Goal: Task Accomplishment & Management: Use online tool/utility

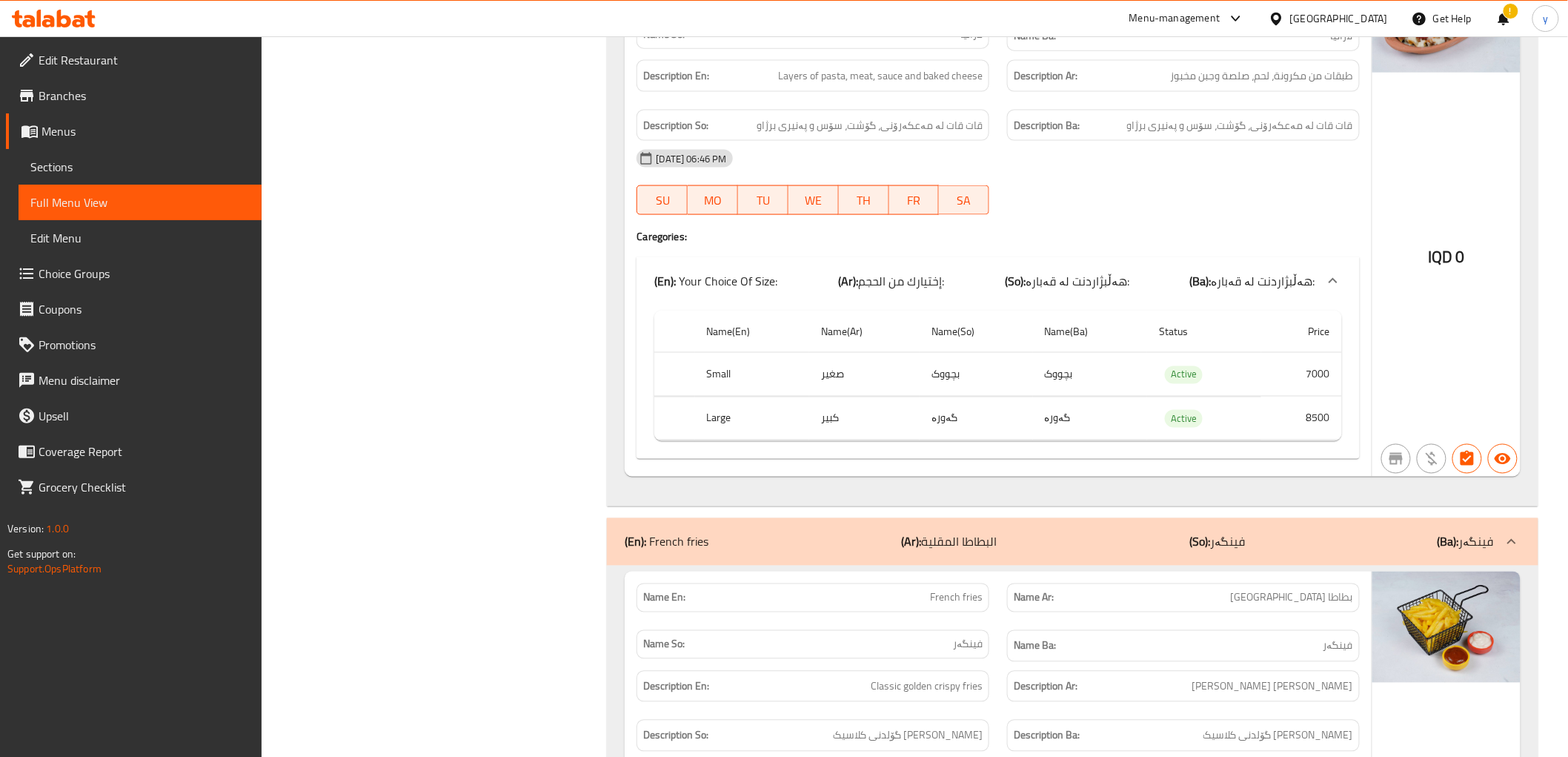
scroll to position [7230, 0]
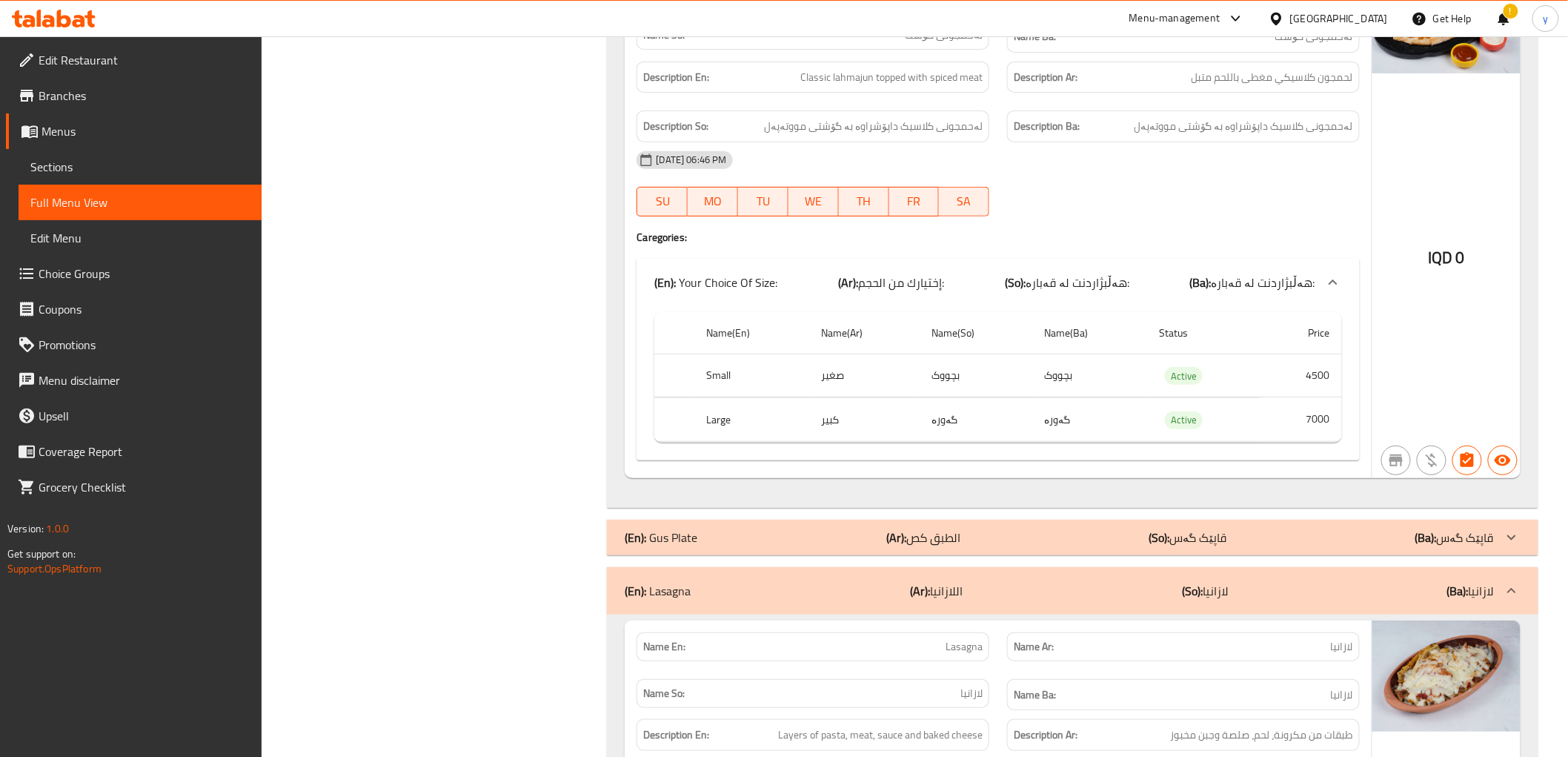
click at [34, 16] on icon at bounding box center [53, 18] width 83 height 18
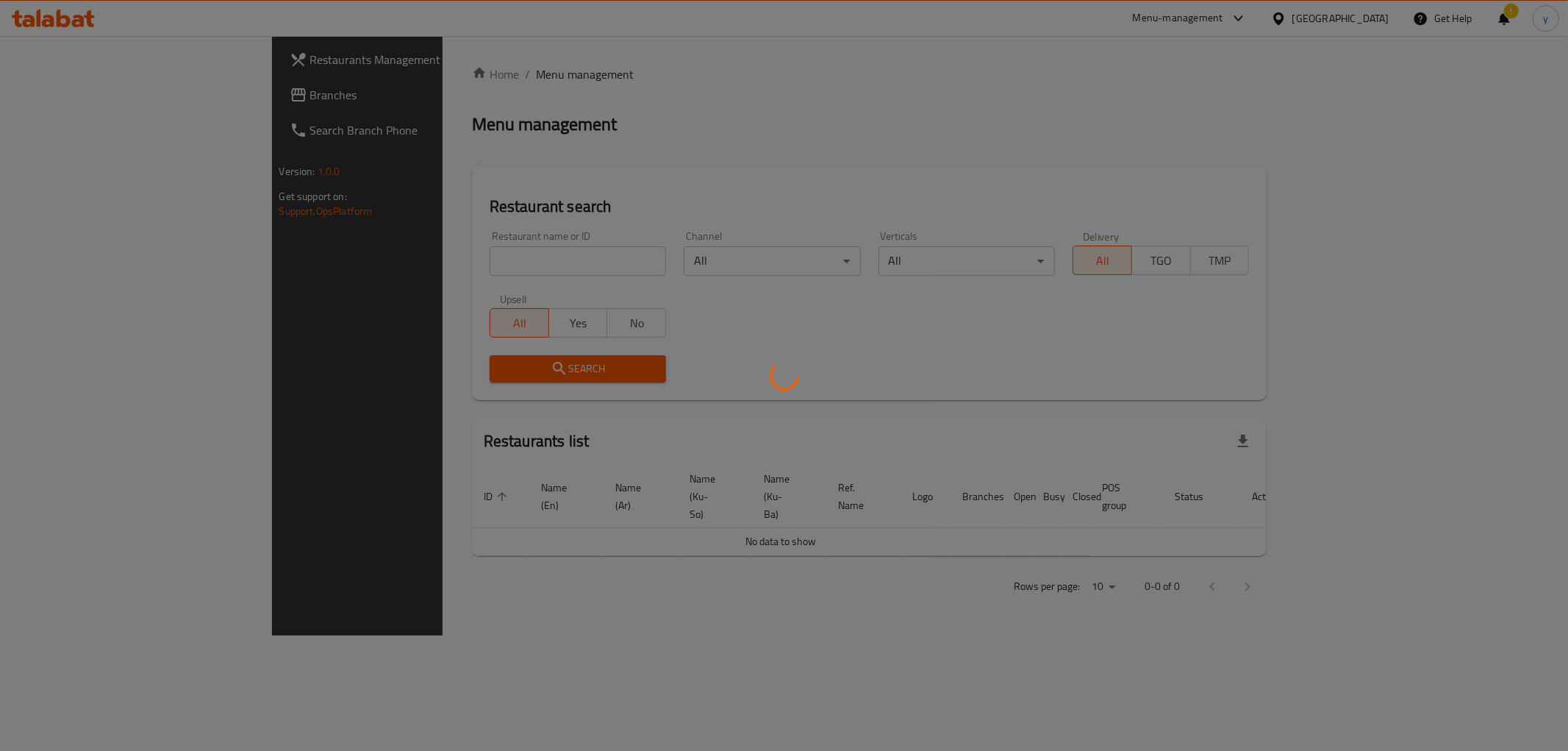
click at [376, 247] on div at bounding box center [784, 376] width 1568 height 751
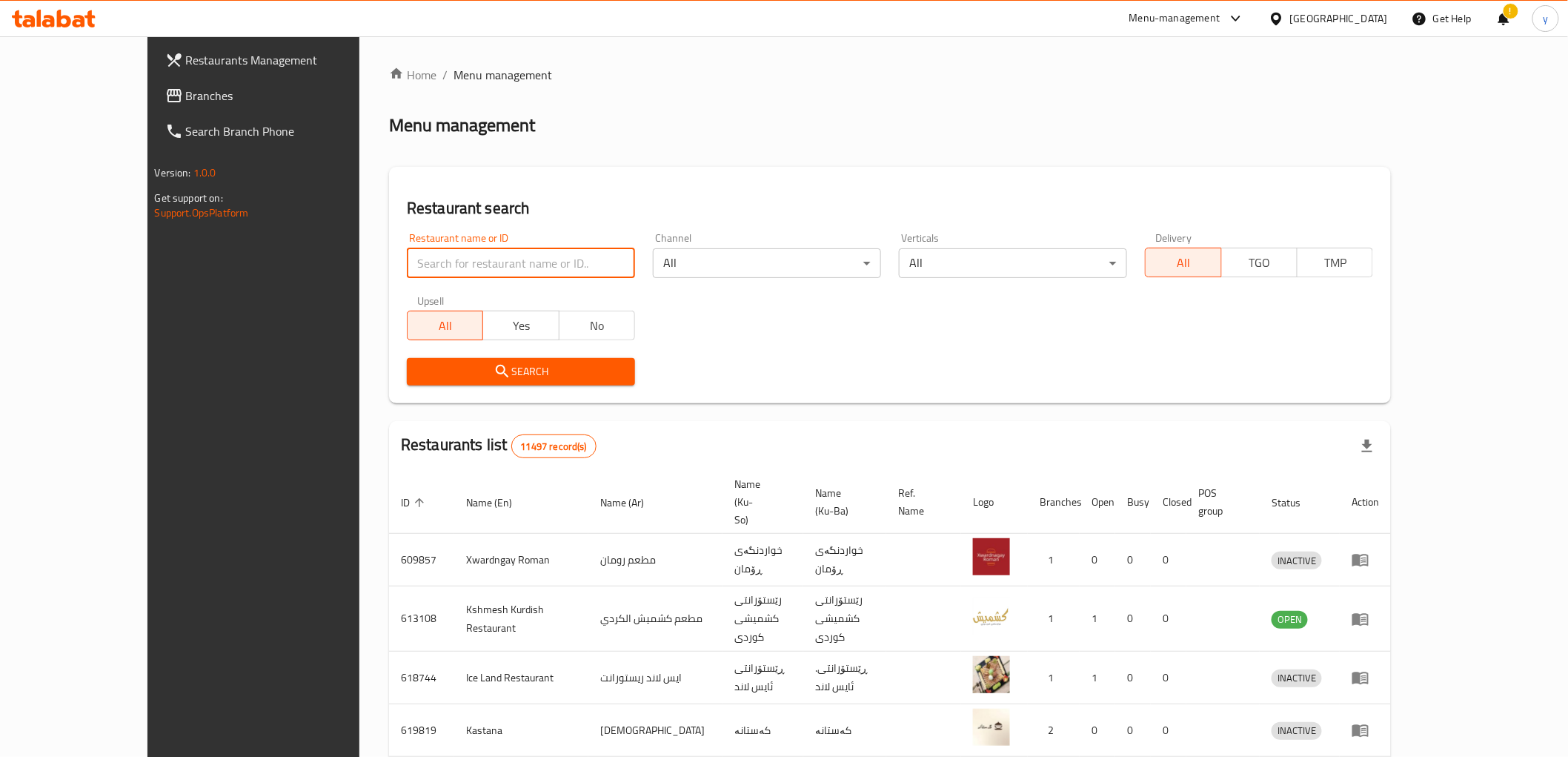
click at [407, 260] on input "search" at bounding box center [520, 263] width 228 height 29
paste input "694461"
type input "694461"
click at [419, 362] on span "Search" at bounding box center [521, 372] width 205 height 19
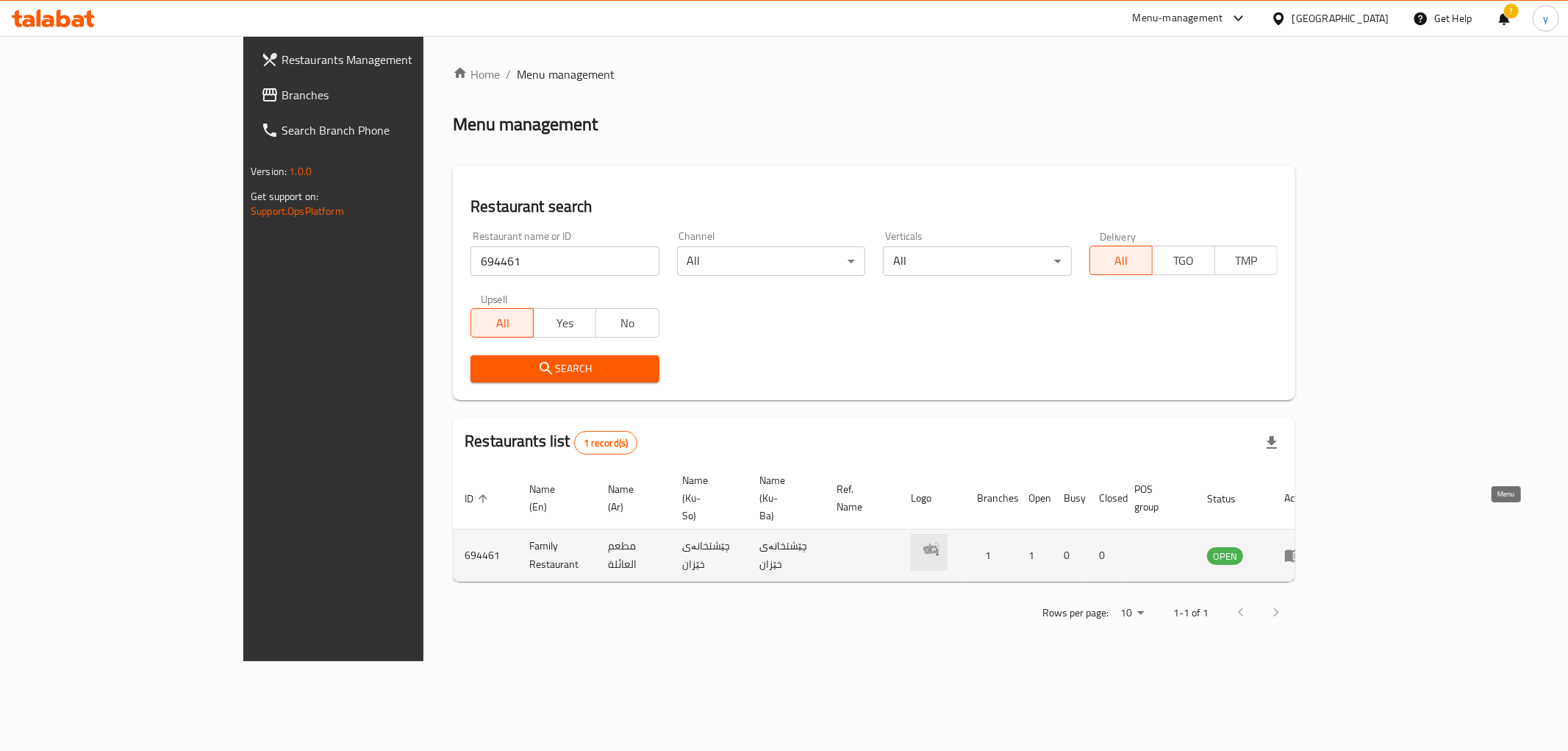
click at [1301, 550] on icon "enhanced table" at bounding box center [1292, 556] width 16 height 13
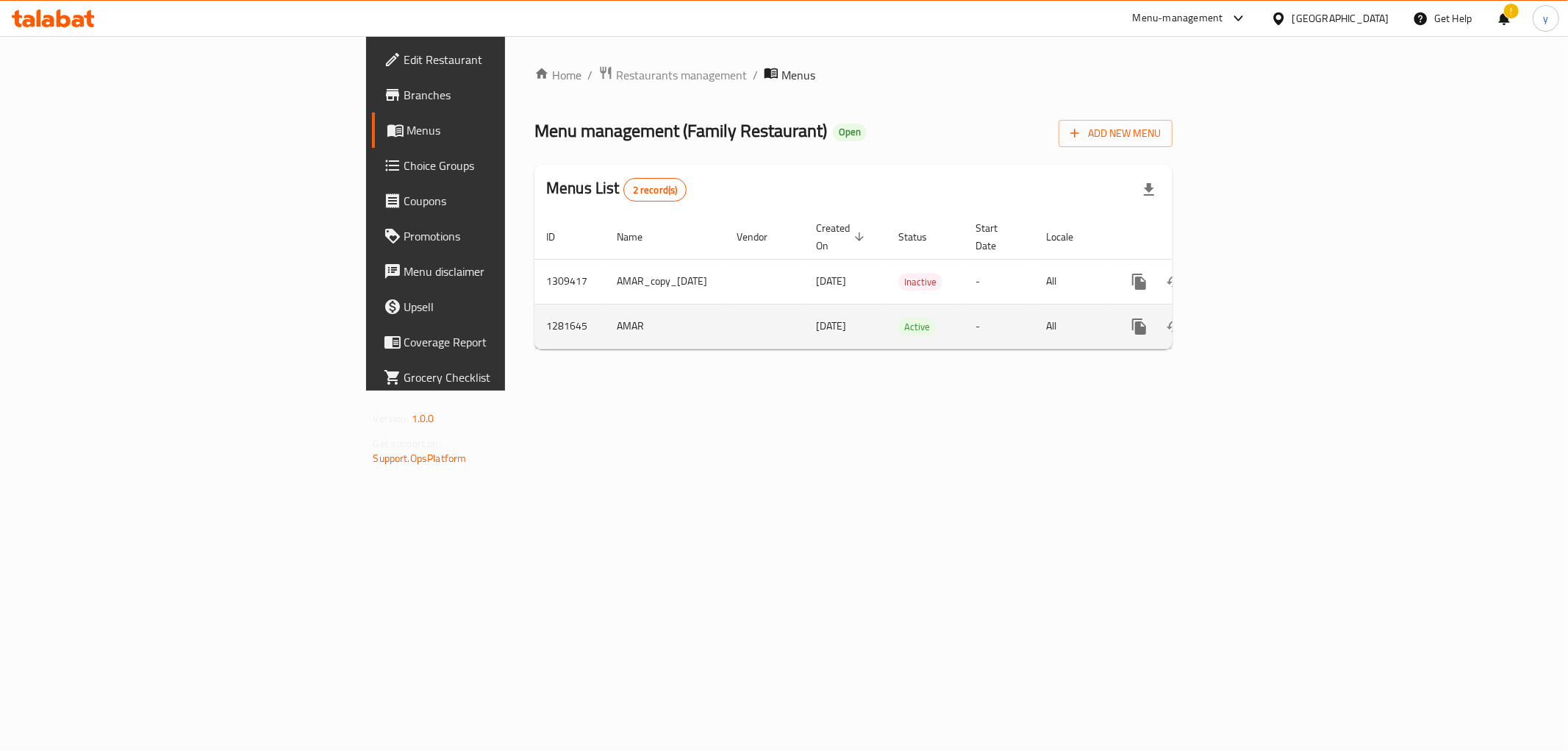
click at [1275, 327] on td "enhanced table" at bounding box center [1192, 326] width 165 height 45
click at [1263, 322] on link "enhanced table" at bounding box center [1245, 326] width 35 height 35
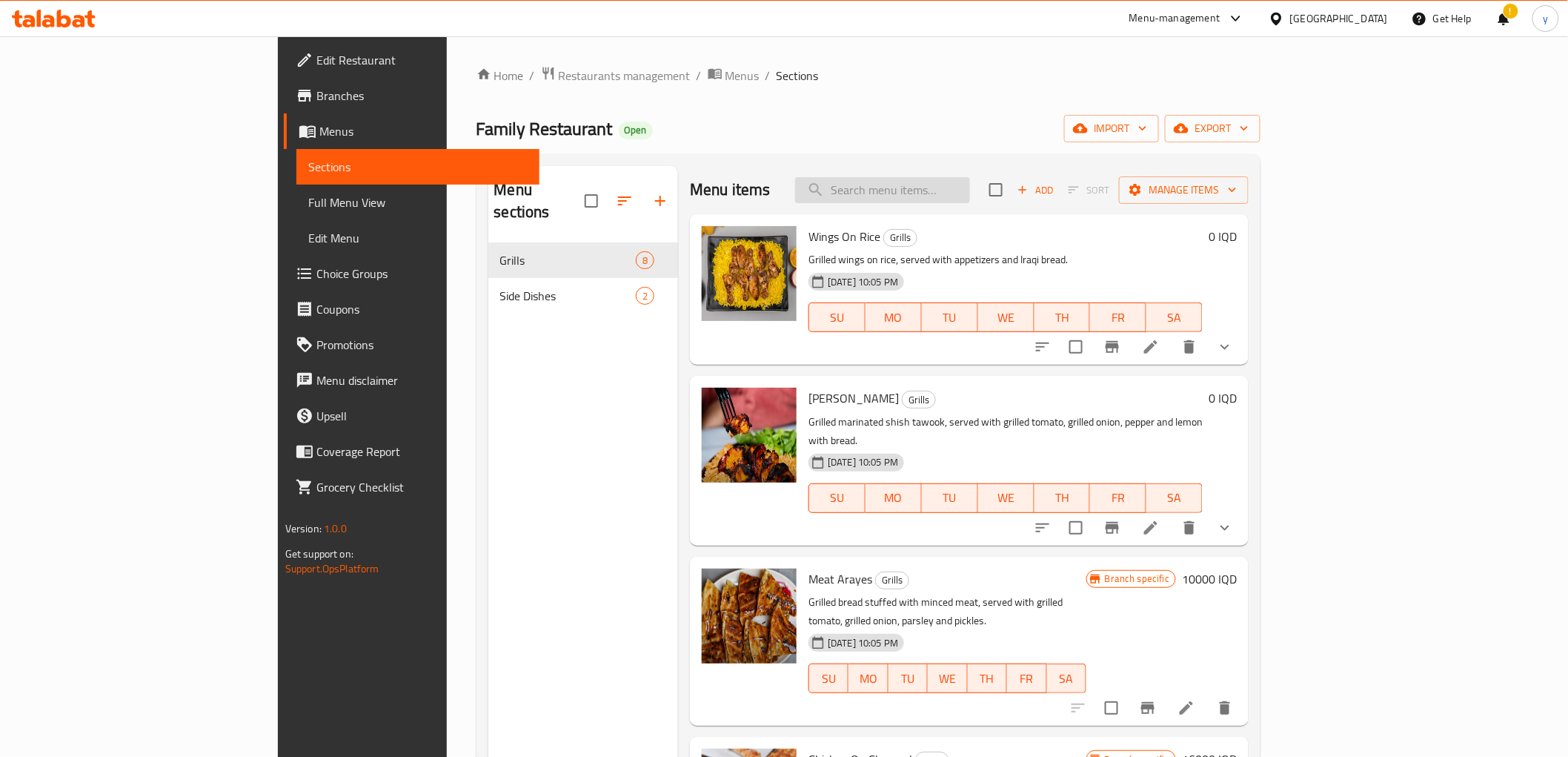
click at [955, 189] on input "search" at bounding box center [882, 190] width 175 height 26
click at [1233, 519] on icon "show more" at bounding box center [1225, 527] width 18 height 18
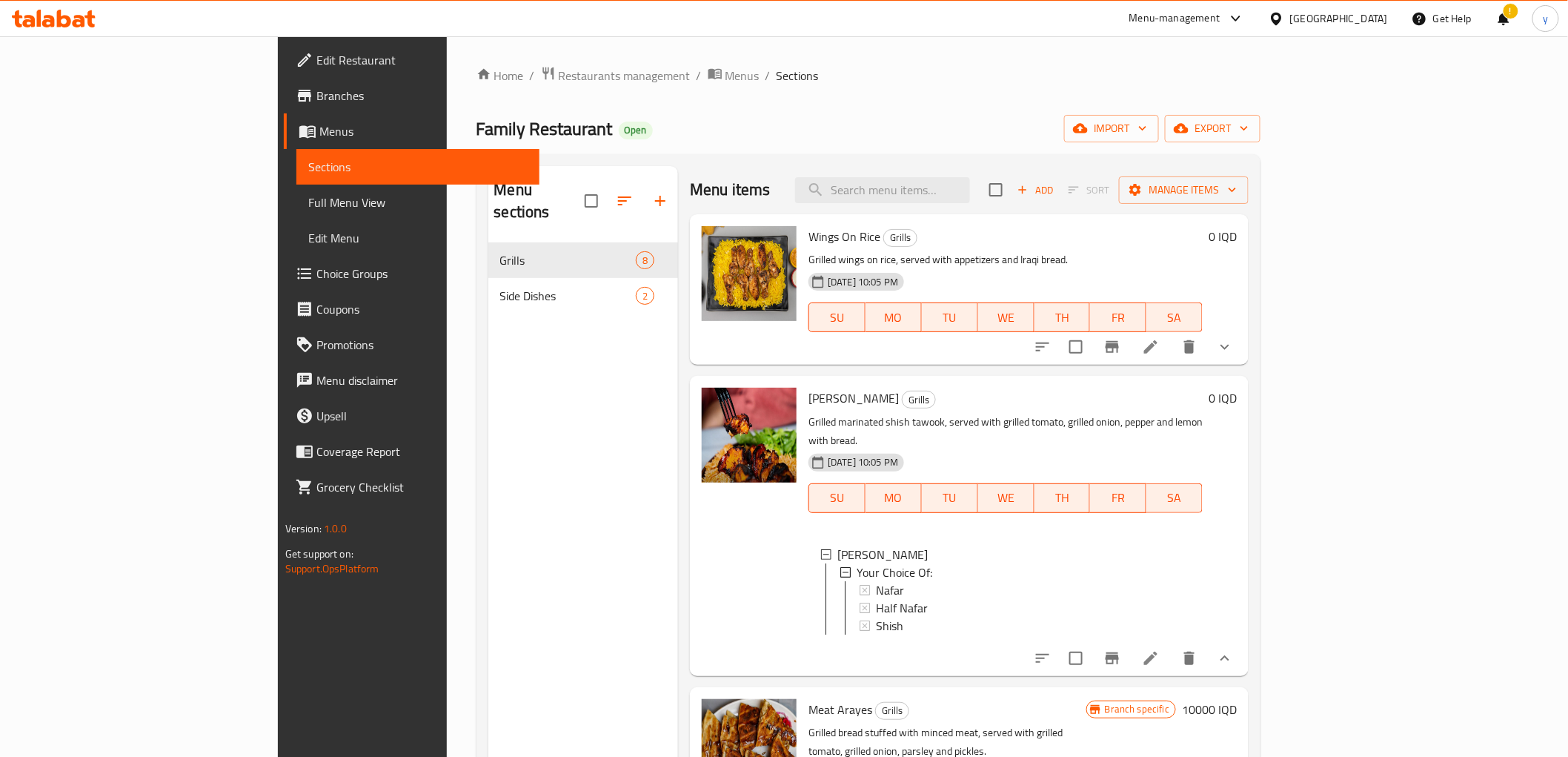
scroll to position [164, 0]
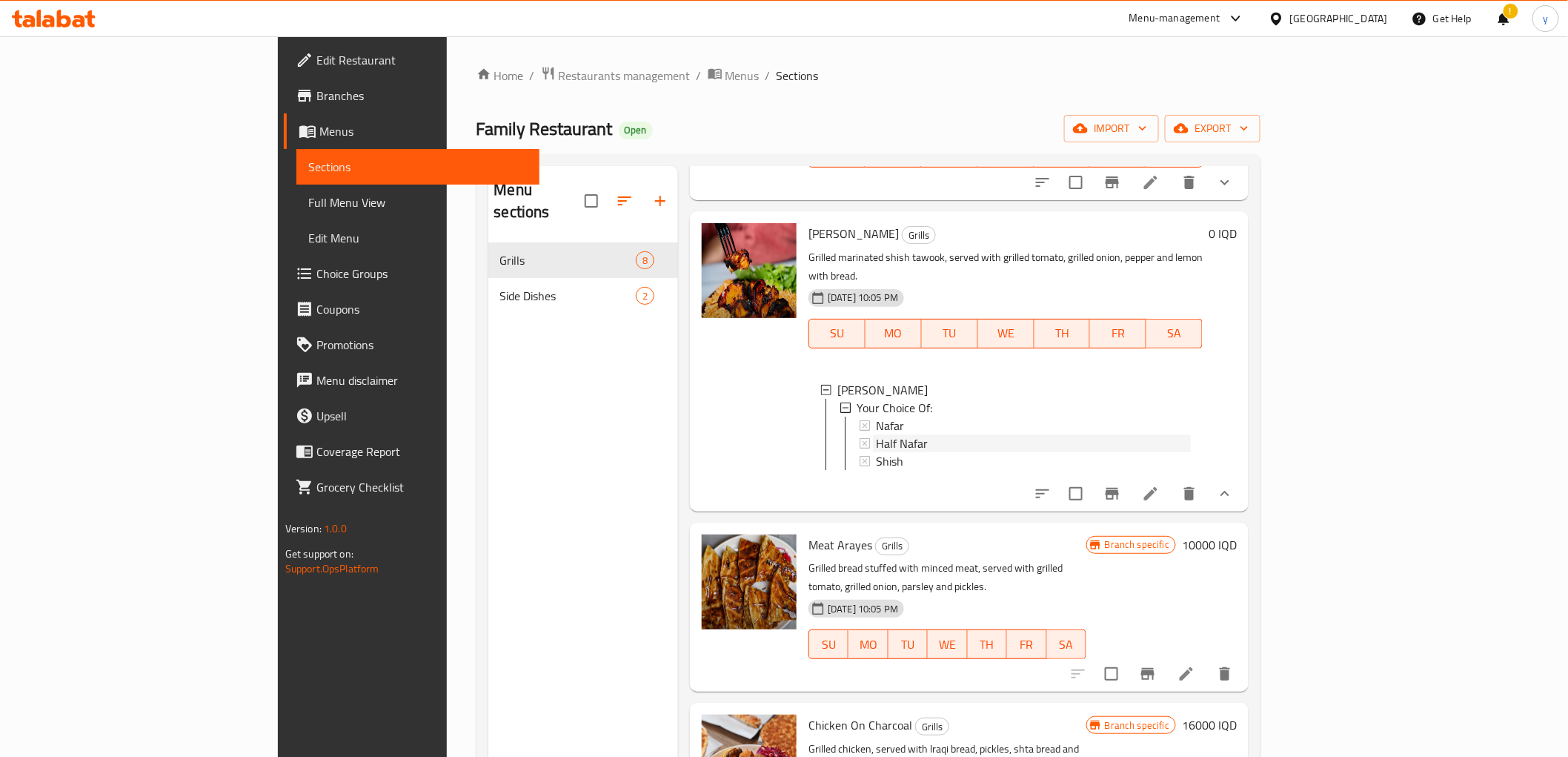
click at [876, 434] on span "Half Nafar" at bounding box center [901, 443] width 52 height 18
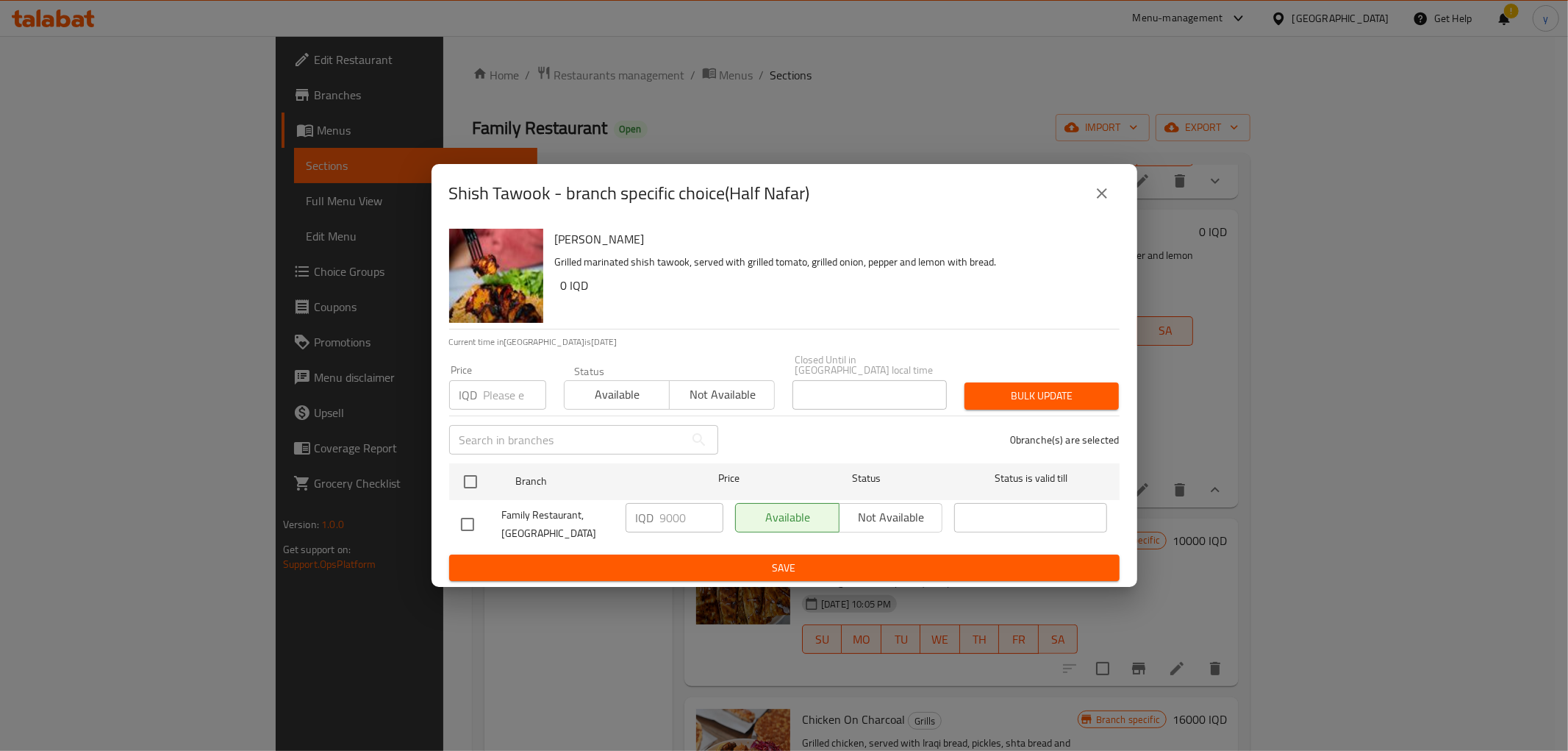
click at [1105, 199] on icon "close" at bounding box center [1101, 194] width 10 height 10
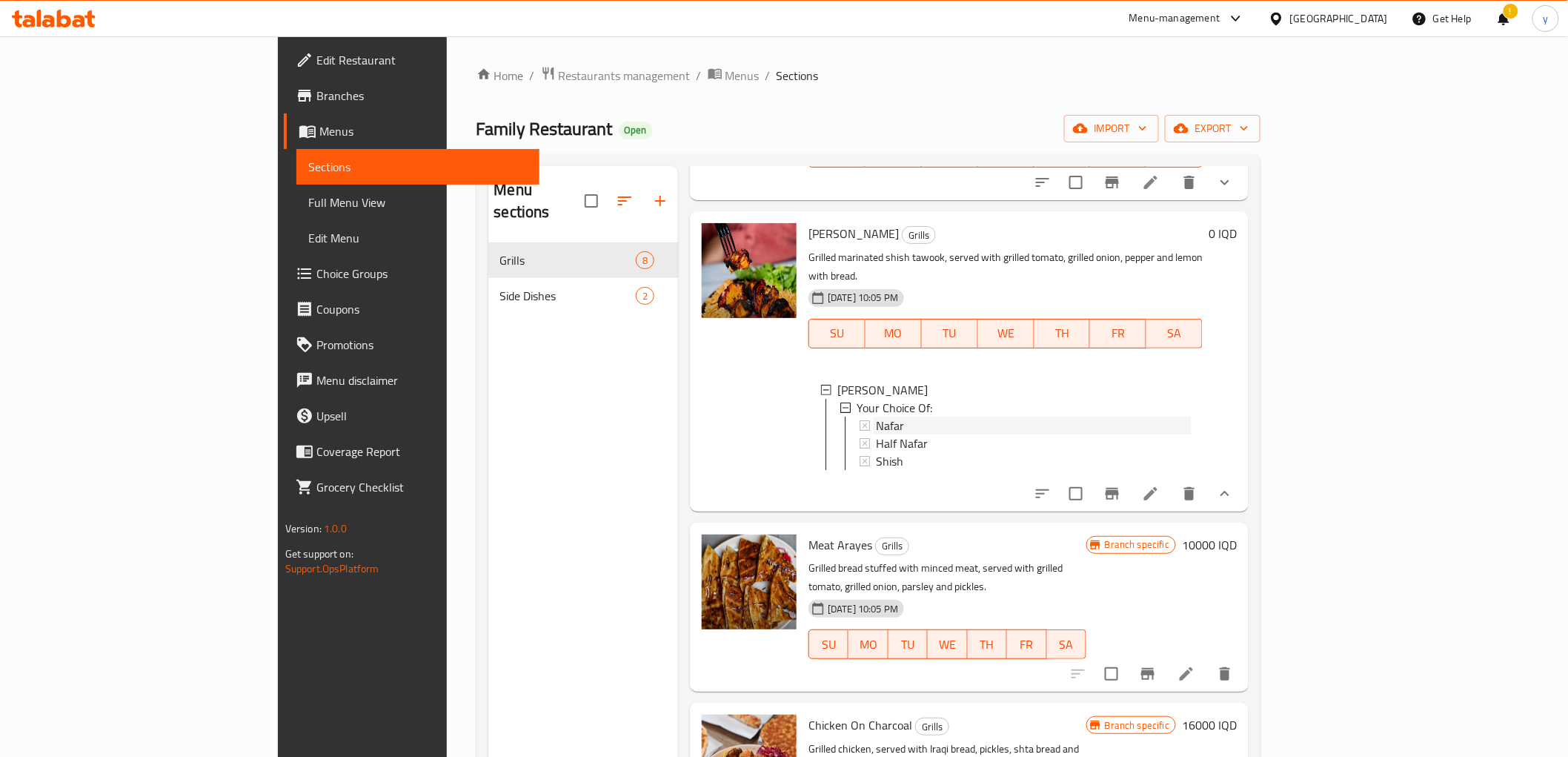
click at [882, 416] on div "Nafar" at bounding box center [1033, 425] width 315 height 18
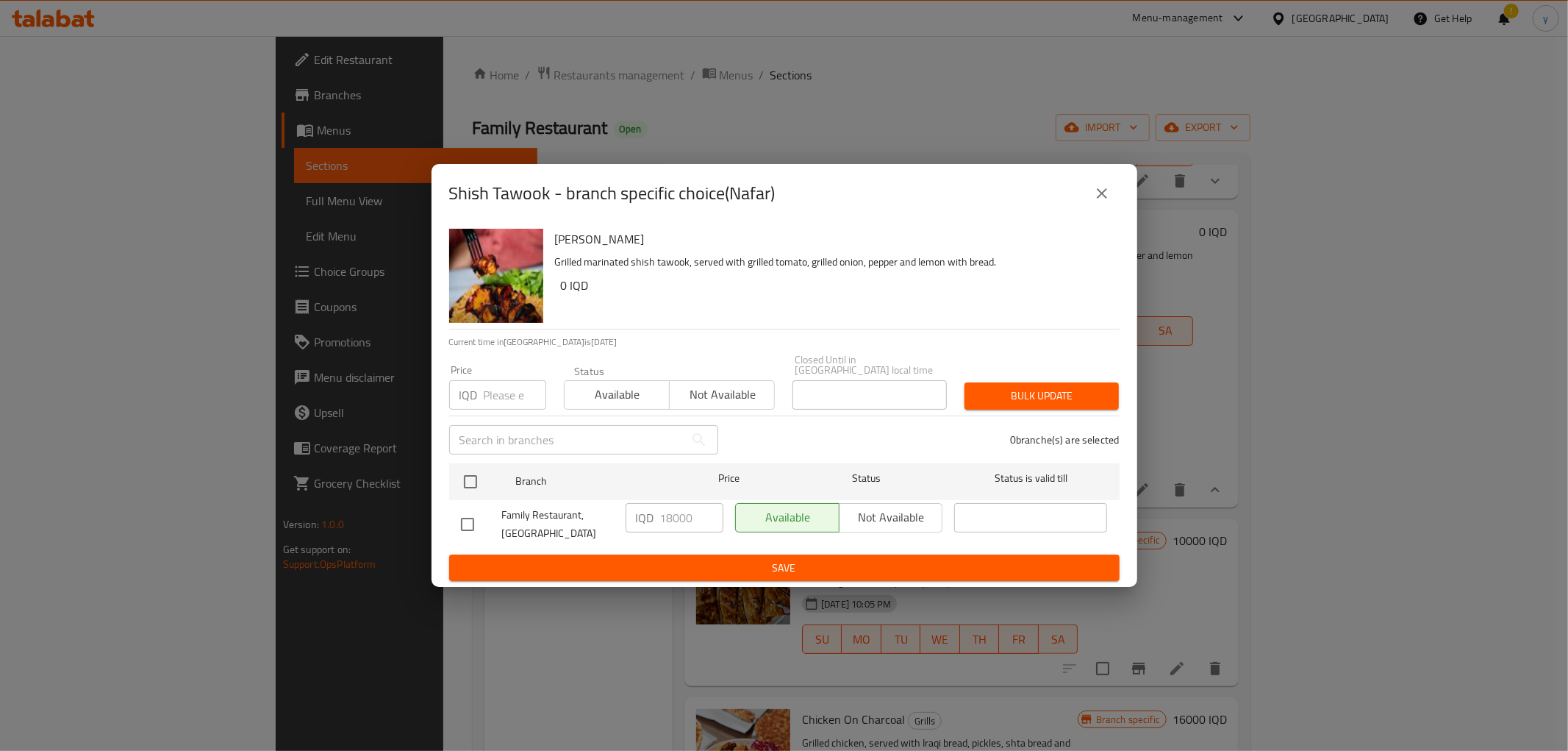
click at [1114, 195] on button "close" at bounding box center [1101, 193] width 35 height 35
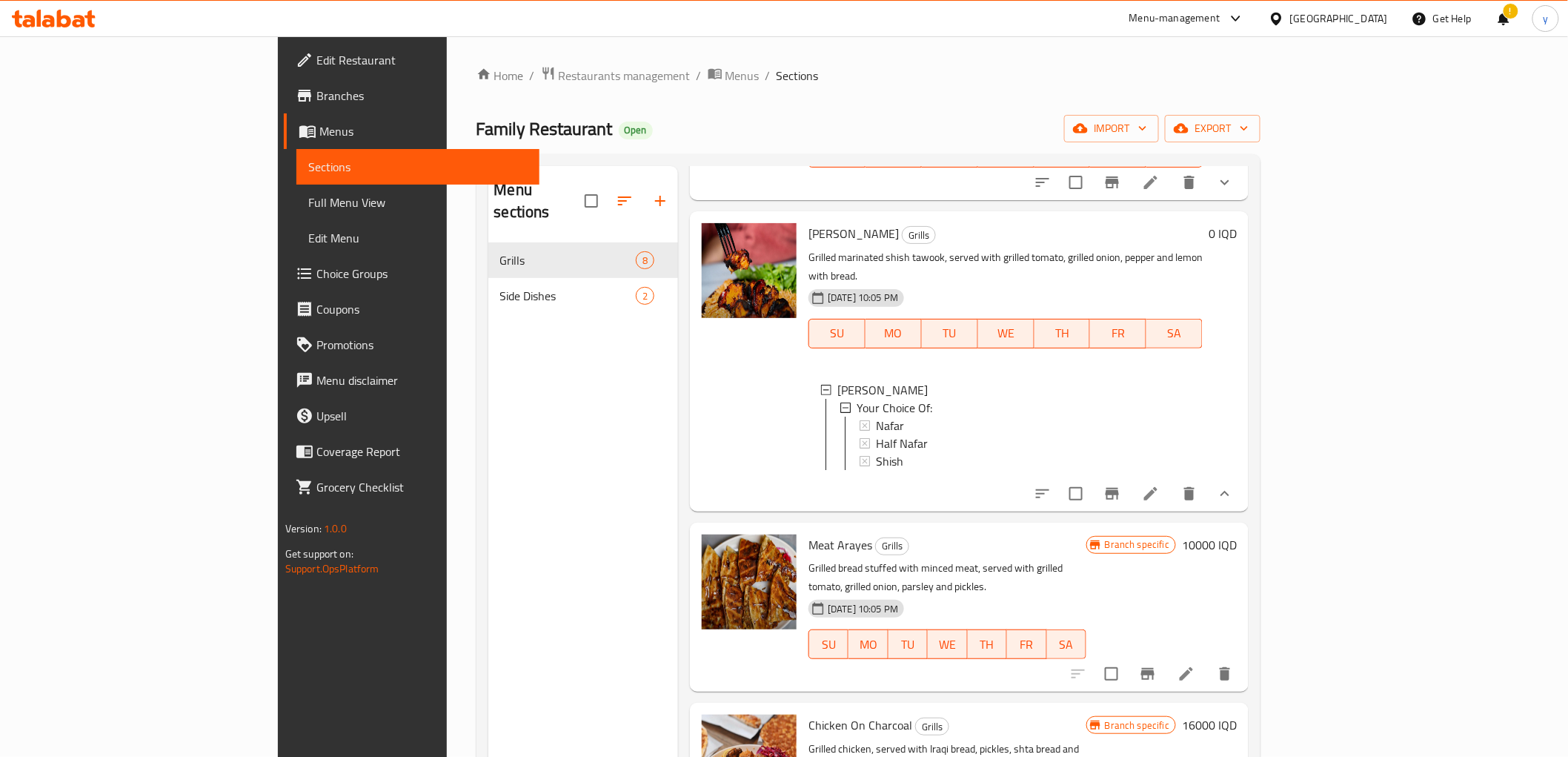
click at [809, 228] on span "Shish Tawook" at bounding box center [853, 233] width 90 height 22
copy h6 "Shish Tawook"
click at [308, 197] on span "Full Menu View" at bounding box center [417, 202] width 219 height 18
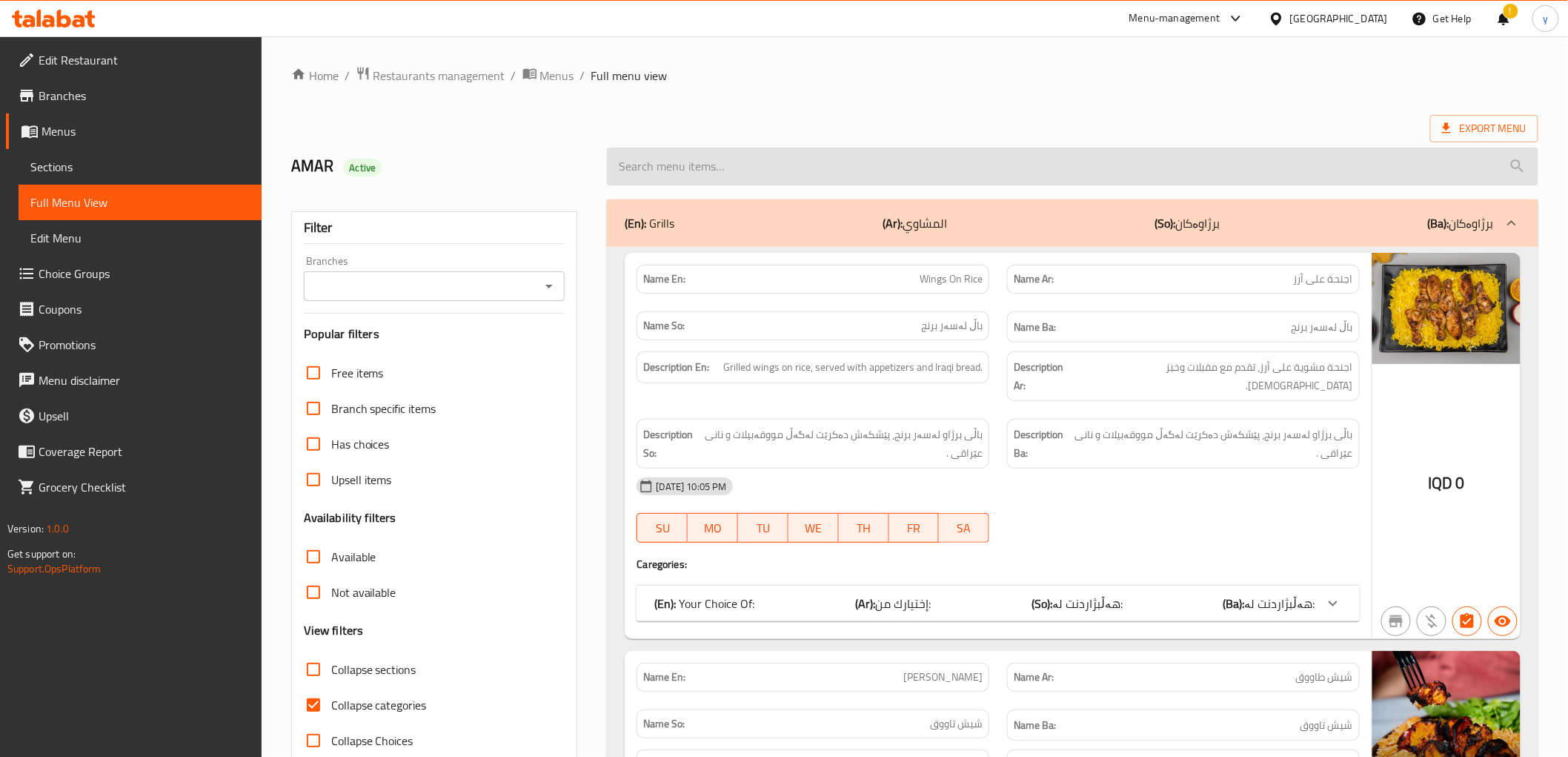
click at [677, 158] on input "search" at bounding box center [1073, 166] width 931 height 38
paste input "Shish Tawook"
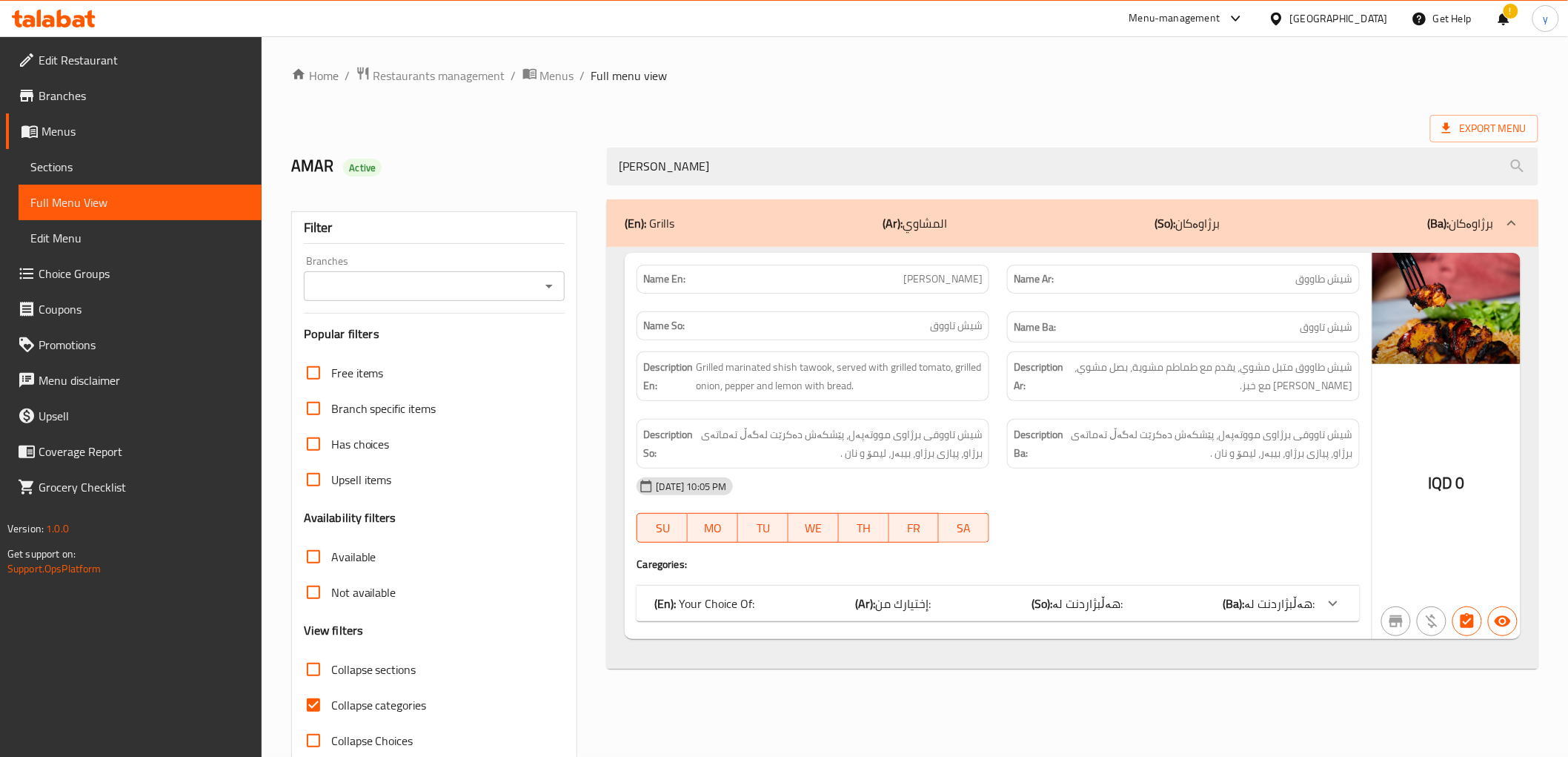
click at [542, 287] on icon "Open" at bounding box center [549, 286] width 18 height 18
type input "Shish Tawook"
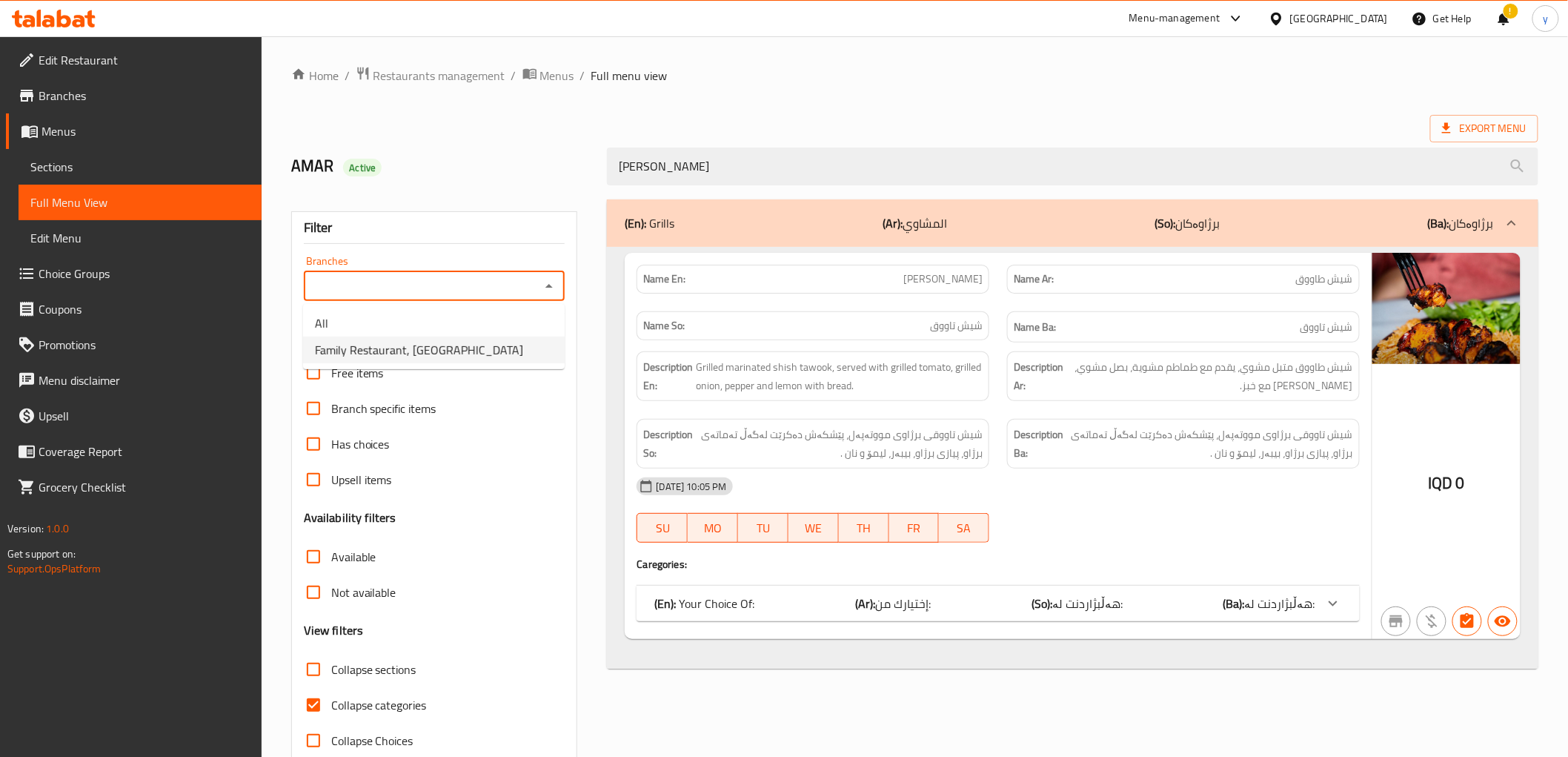
click at [490, 351] on li "Family Restaurant, Baladiyat" at bounding box center [434, 349] width 261 height 27
type input "Family Restaurant, Baladiyat"
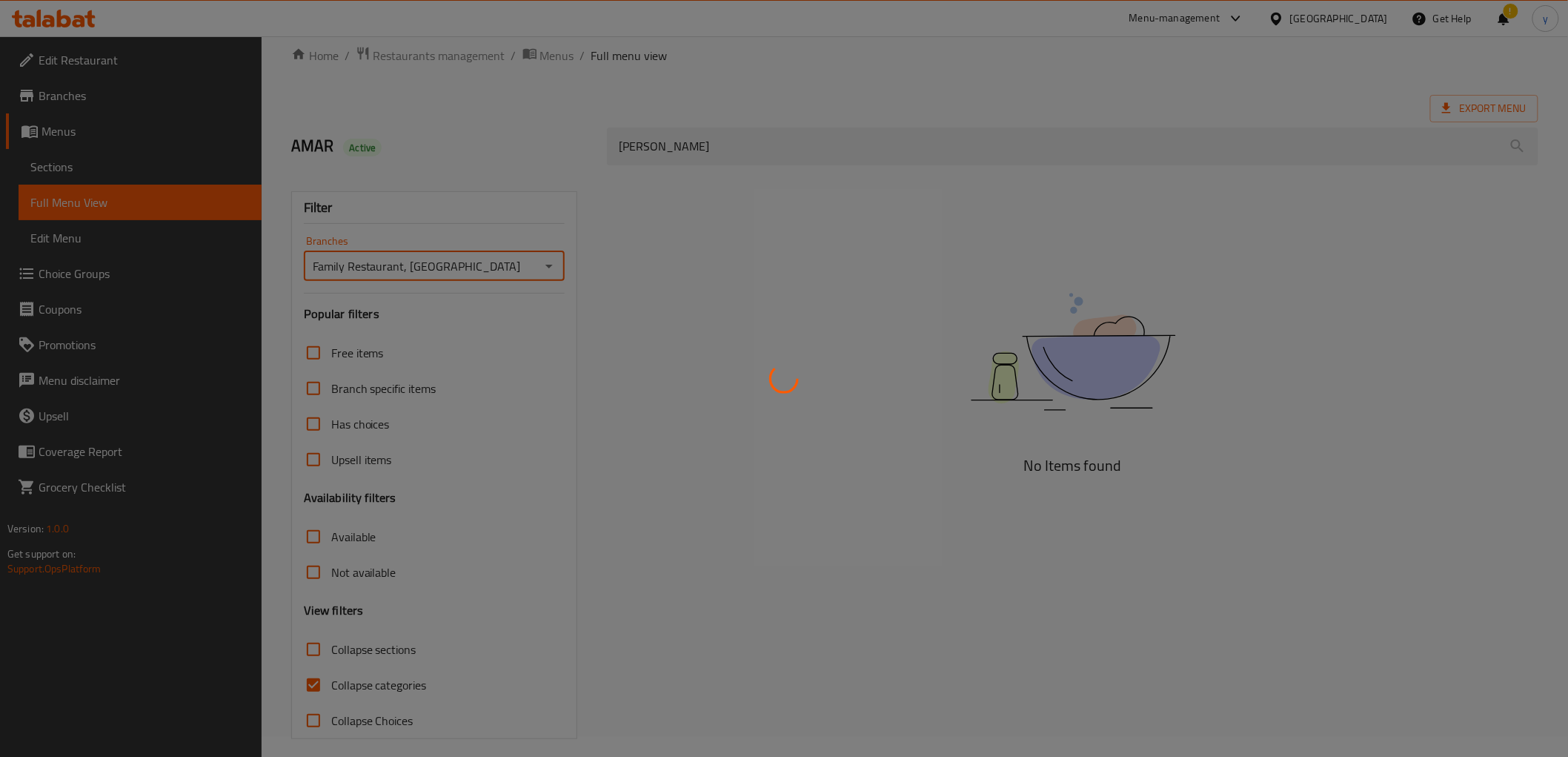
scroll to position [32, 0]
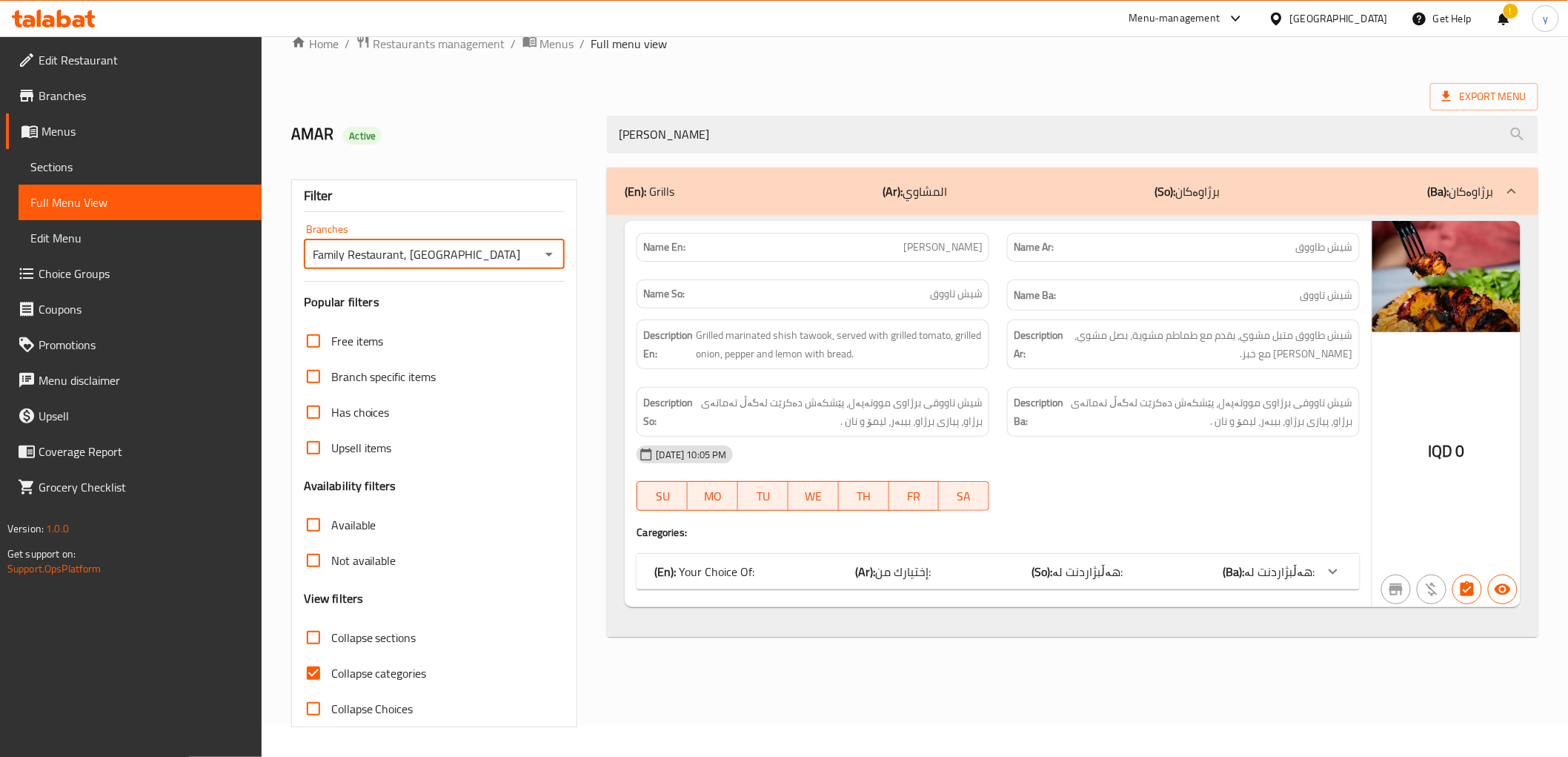
click at [316, 673] on input "Collapse categories" at bounding box center [313, 673] width 35 height 35
checkbox input "false"
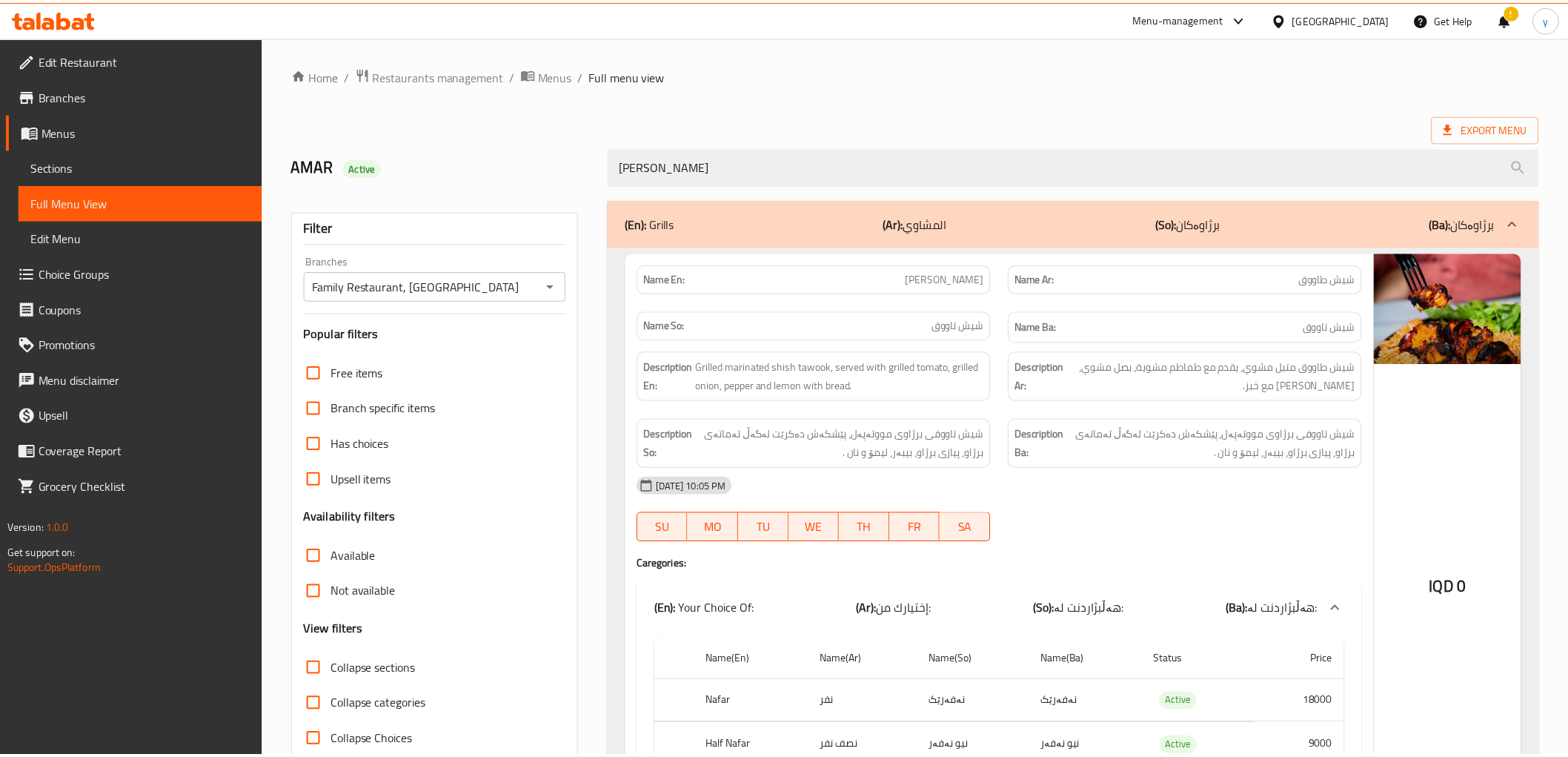
scroll to position [151, 0]
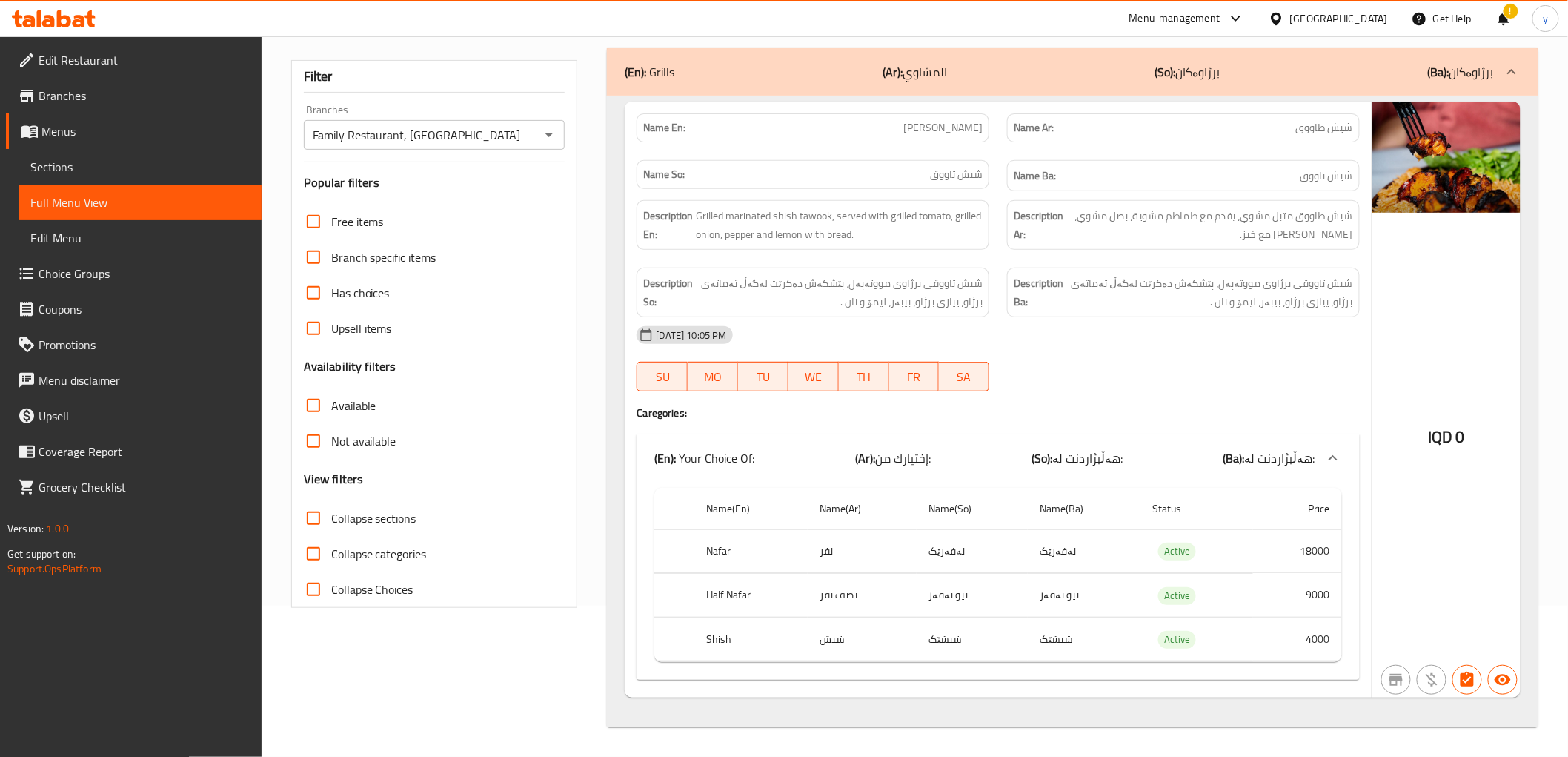
click at [944, 126] on span "Shish Tawook" at bounding box center [943, 128] width 79 height 15
copy span "Shish Tawook"
click at [1317, 129] on span "شيش طاووق" at bounding box center [1325, 128] width 57 height 15
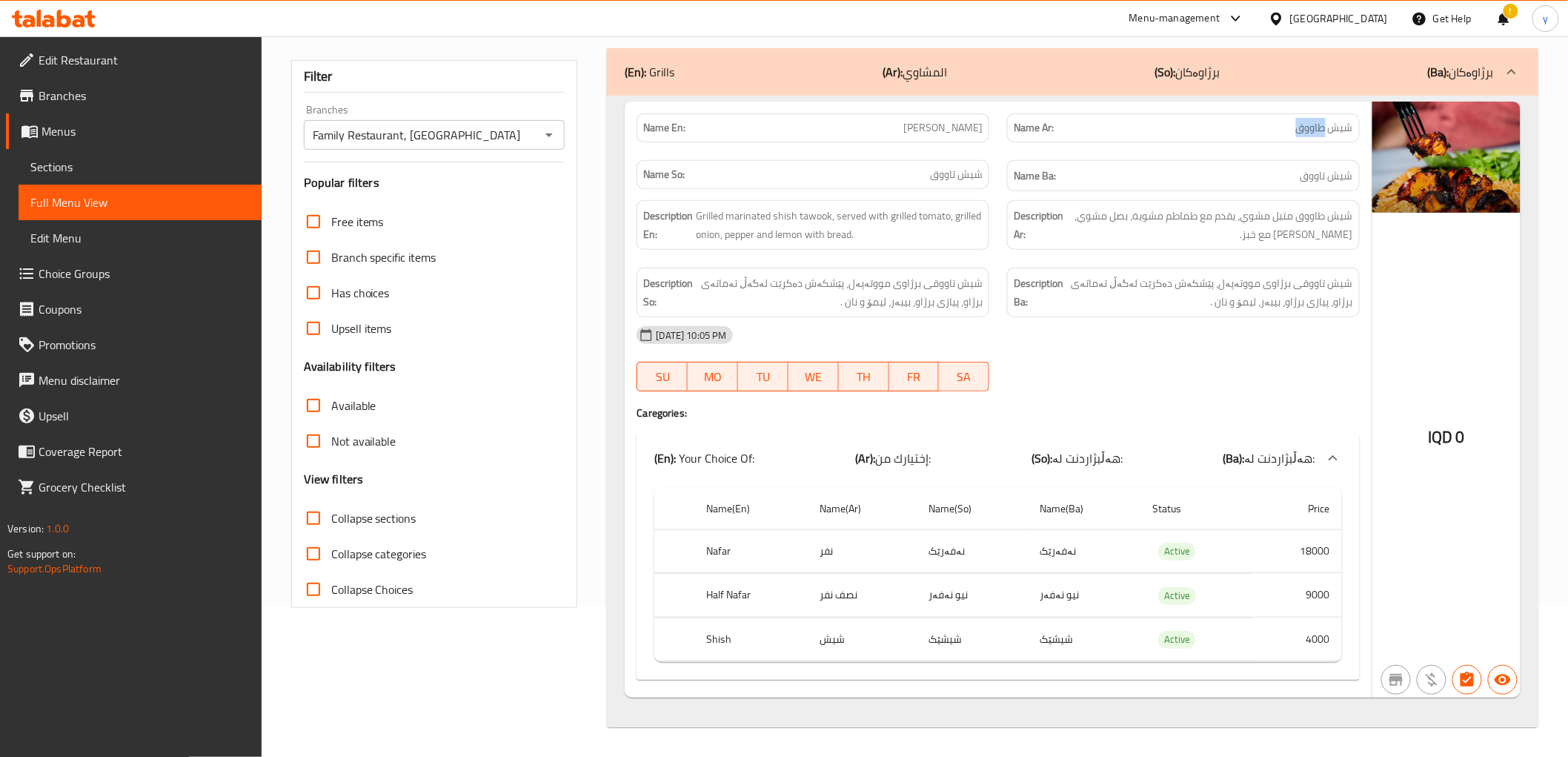
click at [1316, 129] on span "شيش طاووق" at bounding box center [1325, 128] width 57 height 15
copy span "شيش طاووق"
drag, startPoint x: 819, startPoint y: 637, endPoint x: 1053, endPoint y: 639, distance: 234.0
click at [1053, 639] on tr "Shish شيش شیشێک شیشێک Active 4000" at bounding box center [998, 639] width 687 height 44
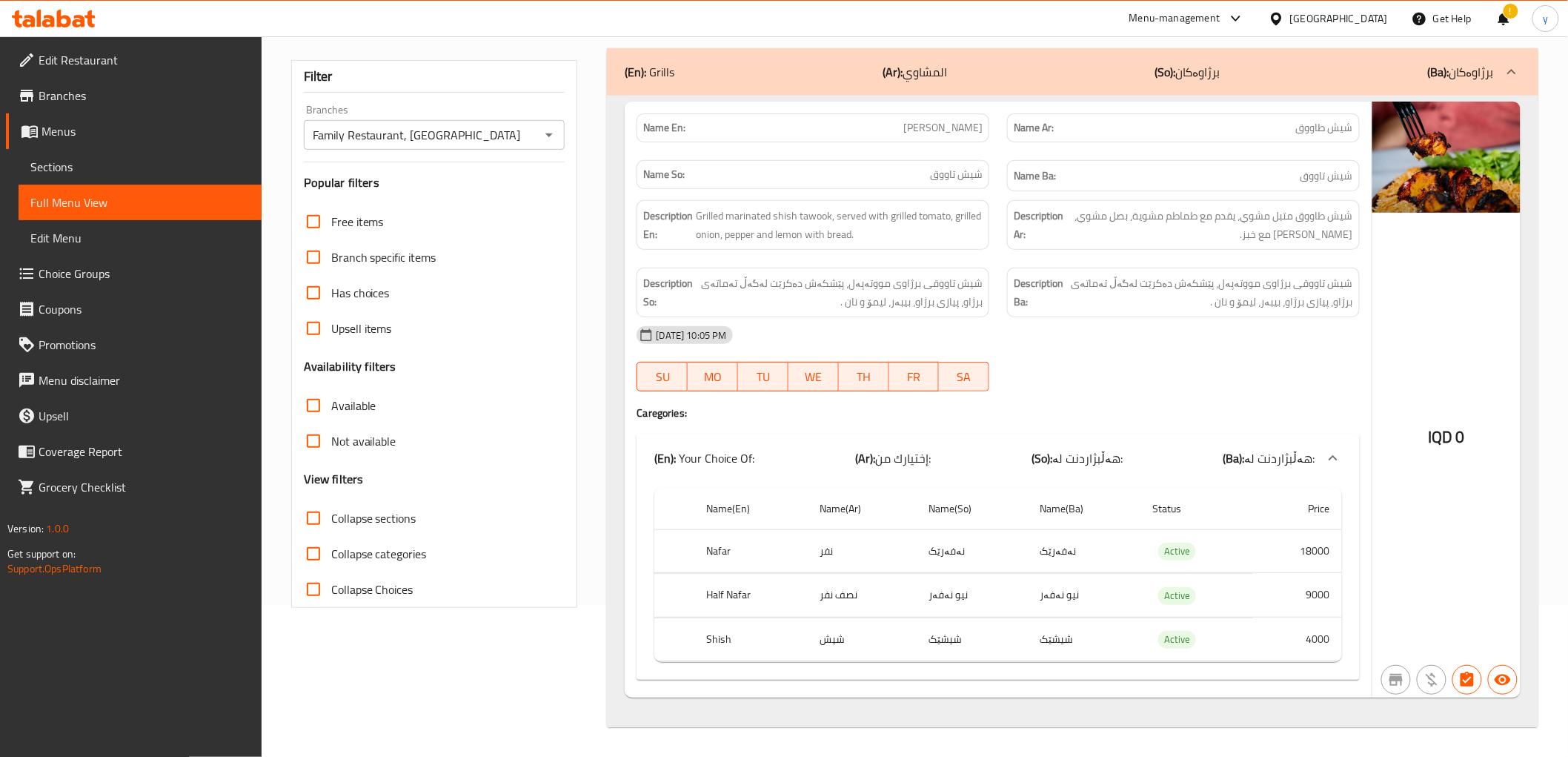
click at [724, 637] on th "Shish" at bounding box center [751, 639] width 114 height 44
copy th "Shish"
click at [836, 648] on td "شيش" at bounding box center [862, 639] width 109 height 44
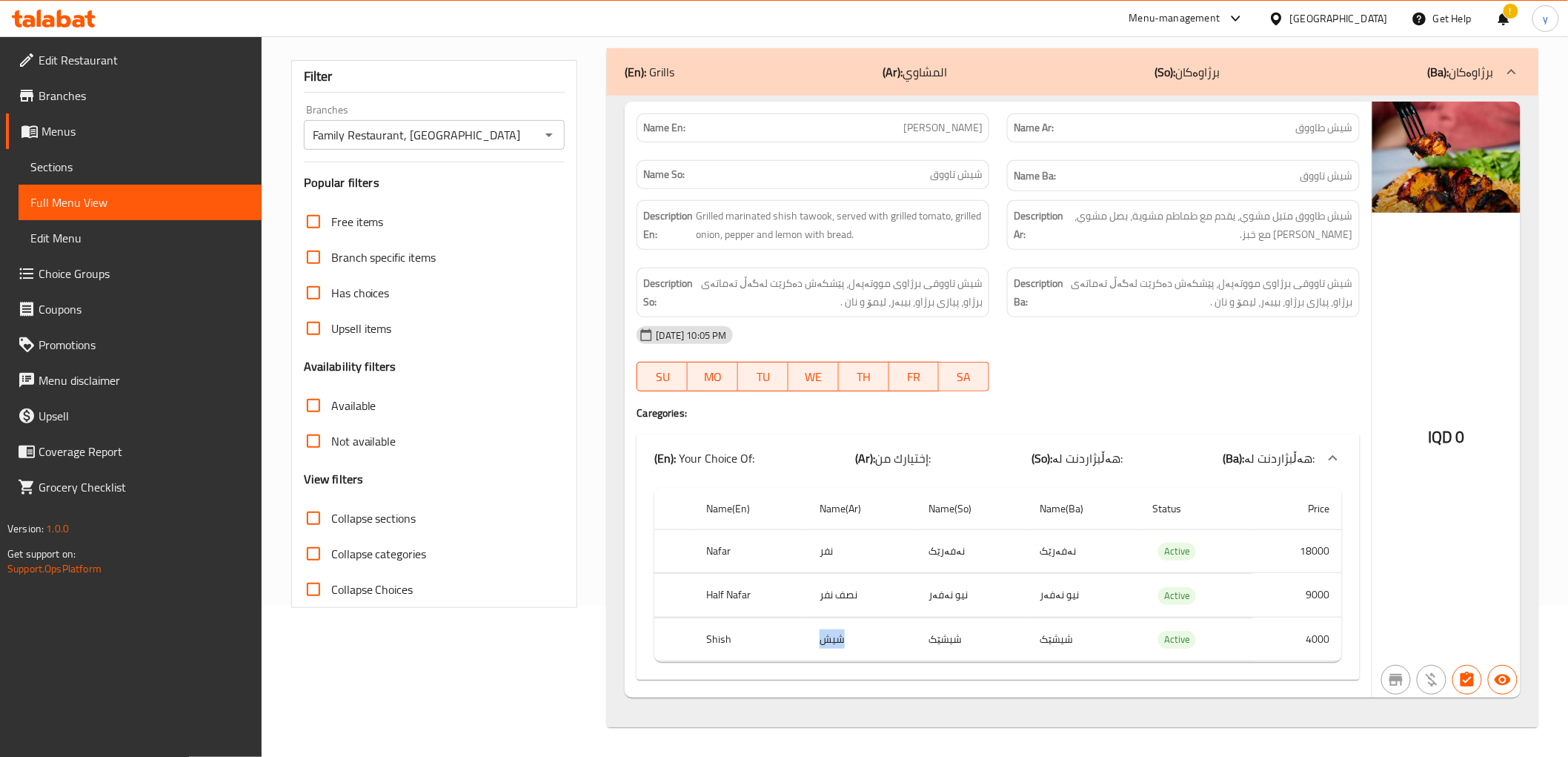
copy td "شيش"
click at [99, 107] on link "Branches" at bounding box center [133, 95] width 255 height 35
